Goal: Information Seeking & Learning: Find specific fact

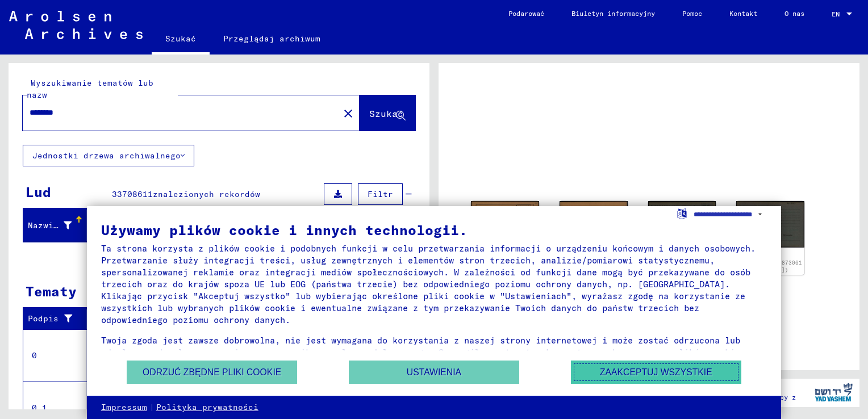
click at [634, 369] on button "Zaakceptuj wszystkie" at bounding box center [656, 372] width 170 height 23
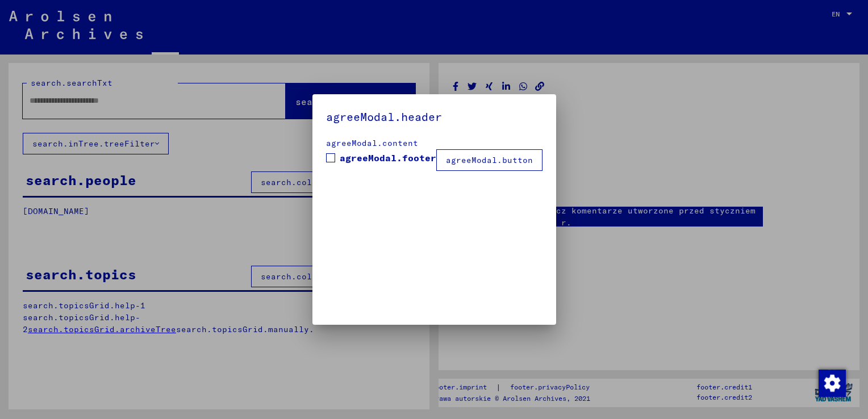
type input "********"
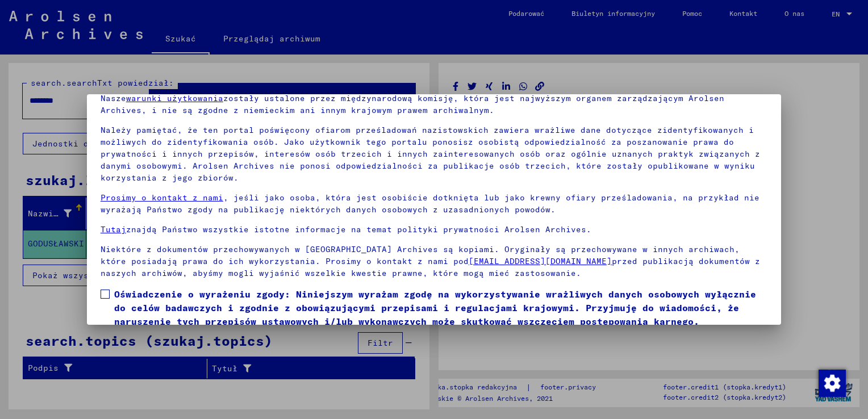
scroll to position [97, 0]
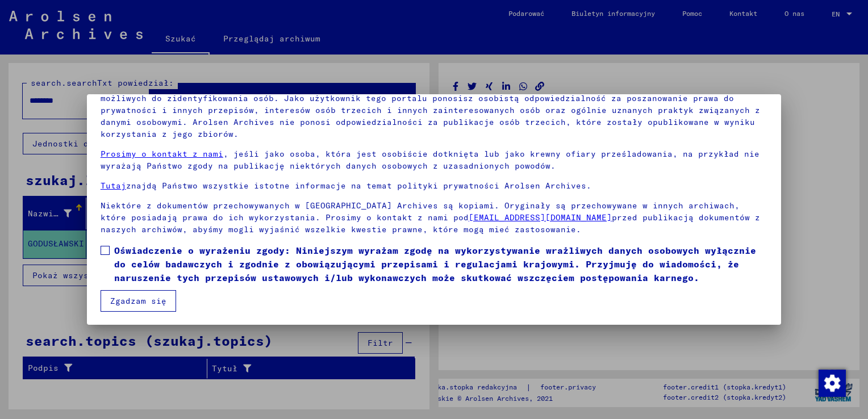
click at [157, 300] on button "Zgadzam się" at bounding box center [139, 301] width 76 height 22
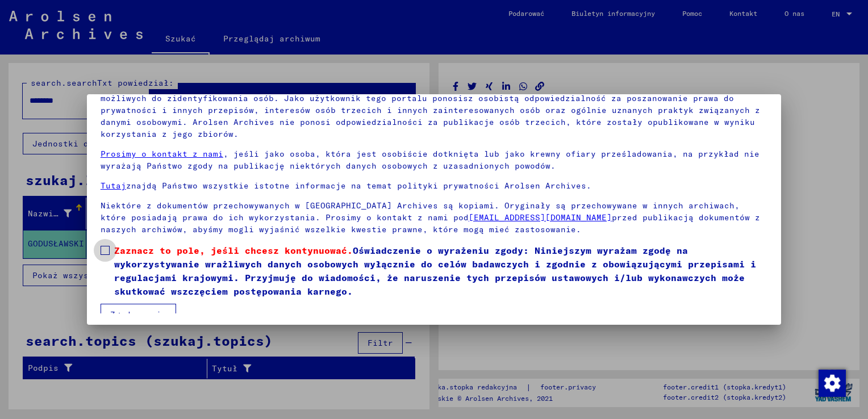
click at [105, 248] on span at bounding box center [105, 250] width 9 height 9
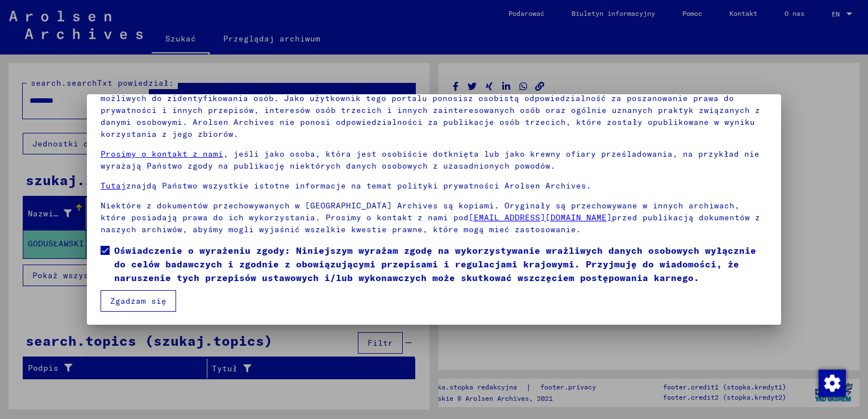
scroll to position [11, 0]
click at [141, 306] on button "Zgadzam się" at bounding box center [139, 301] width 76 height 22
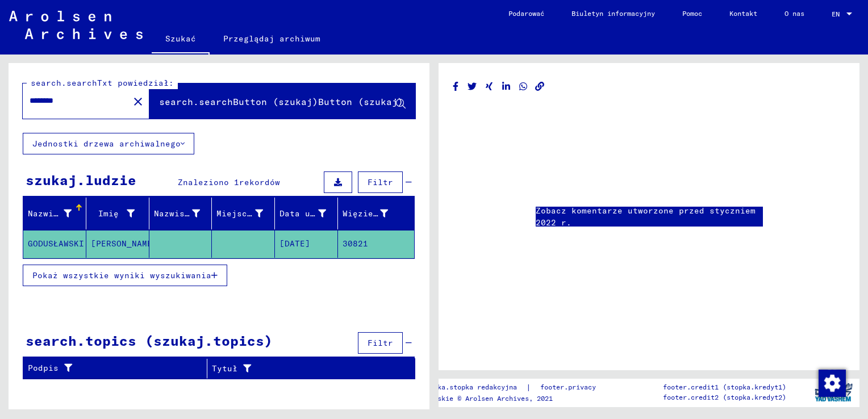
scroll to position [0, 0]
click at [582, 226] on link "Zobacz komentarze utworzone przed styczniem 2022 r." at bounding box center [649, 217] width 227 height 24
click at [43, 258] on mat-cell "GODUSŁAWSKI" at bounding box center [54, 244] width 63 height 28
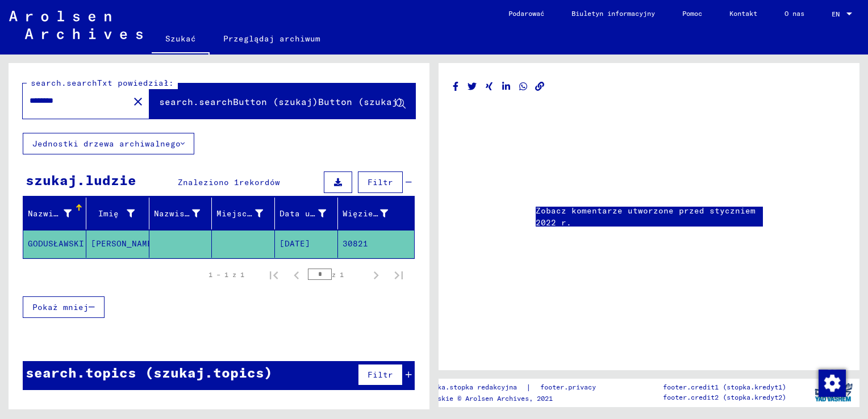
click at [70, 223] on div "Nazwisko" at bounding box center [57, 213] width 58 height 18
click at [334, 186] on icon at bounding box center [338, 182] width 8 height 8
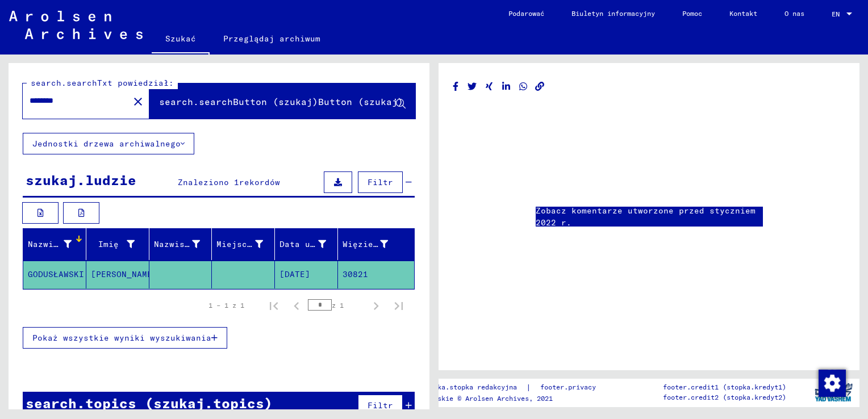
click at [343, 289] on mat-cell "30821" at bounding box center [376, 275] width 76 height 28
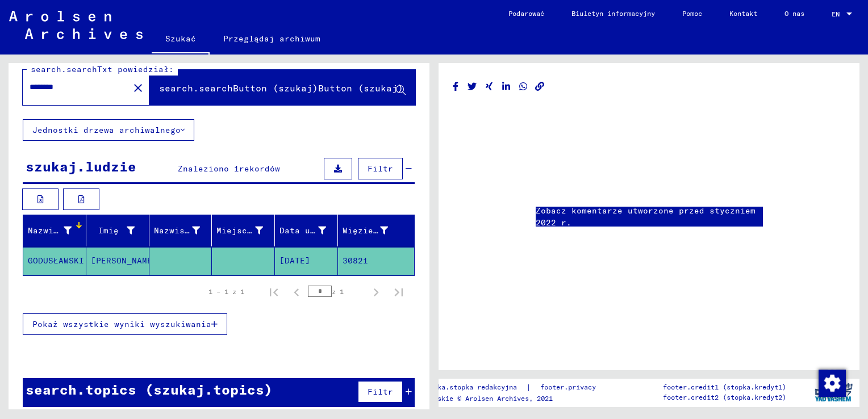
scroll to position [26, 0]
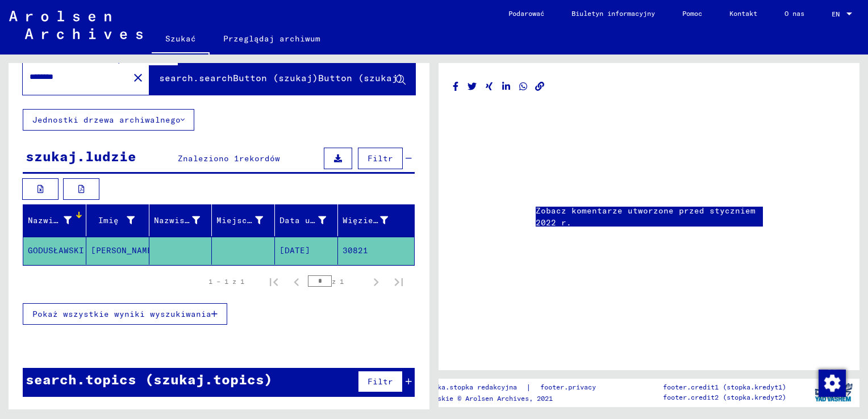
click at [239, 164] on span "rekordów" at bounding box center [259, 158] width 41 height 10
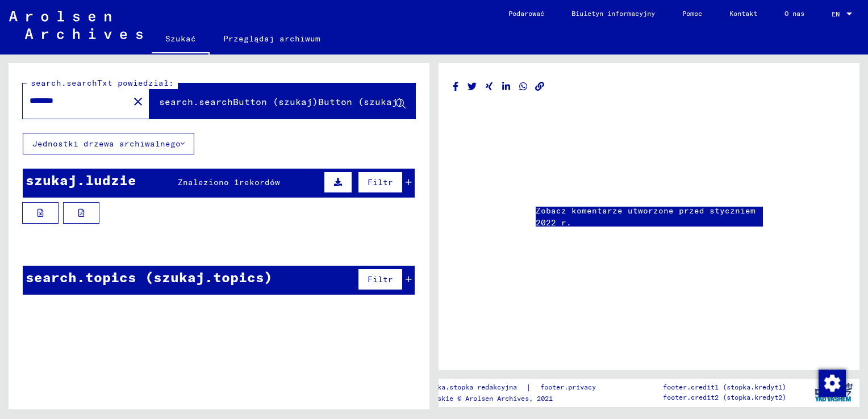
scroll to position [0, 0]
